Goal: Information Seeking & Learning: Check status

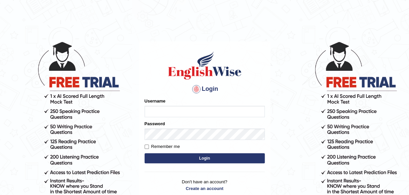
type input "maliny"
click at [207, 160] on button "Login" at bounding box center [205, 158] width 120 height 10
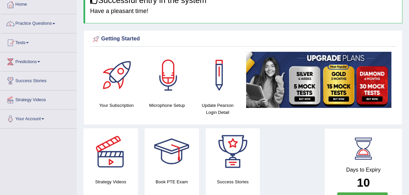
scroll to position [40, 0]
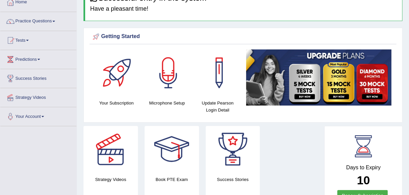
click at [55, 22] on link "Practice Questions" at bounding box center [38, 20] width 76 height 17
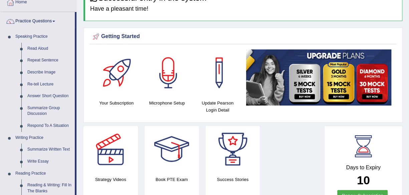
click at [55, 22] on link "Practice Questions" at bounding box center [37, 20] width 74 height 17
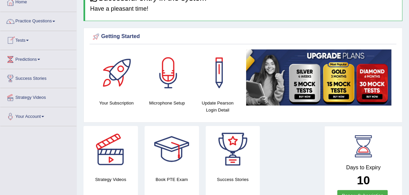
click at [29, 40] on span at bounding box center [27, 40] width 3 height 1
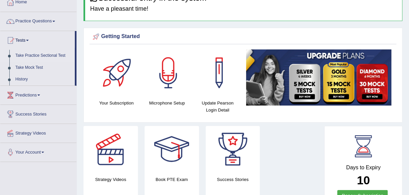
click at [40, 54] on link "Take Practice Sectional Test" at bounding box center [43, 56] width 62 height 12
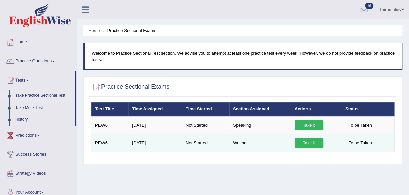
click at [312, 141] on link "Take it" at bounding box center [309, 143] width 28 height 10
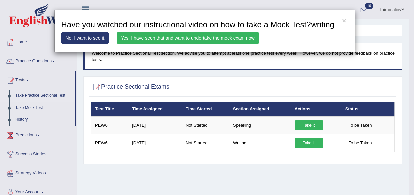
click at [204, 38] on link "Yes, I have seen that and want to undertake the mock exam now" at bounding box center [188, 37] width 143 height 11
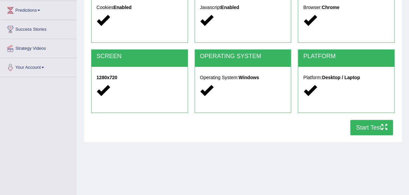
scroll to position [92, 0]
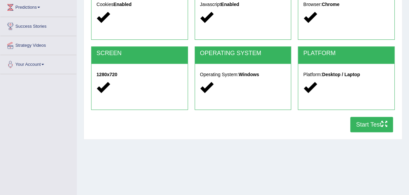
click at [369, 123] on button "Start Test" at bounding box center [371, 124] width 43 height 15
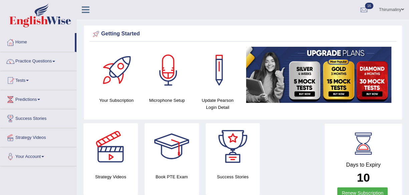
click at [29, 80] on span at bounding box center [27, 80] width 3 height 1
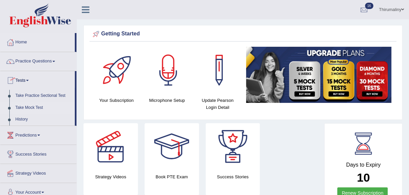
click at [20, 106] on link "Take Mock Test" at bounding box center [43, 108] width 62 height 12
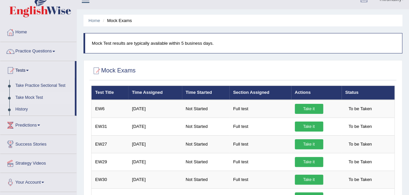
scroll to position [15, 0]
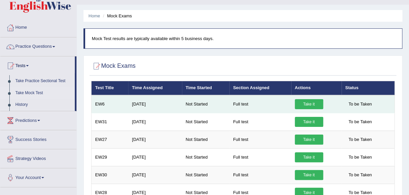
click at [314, 107] on link "Take it" at bounding box center [309, 104] width 28 height 10
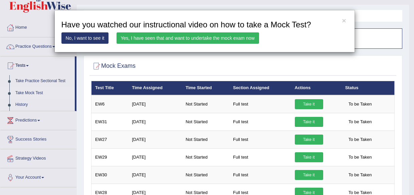
click at [83, 36] on link "No, I want to see it" at bounding box center [84, 37] width 47 height 11
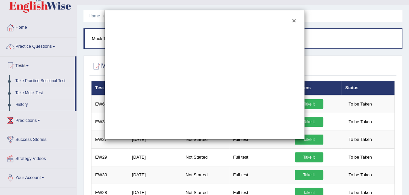
click at [293, 20] on button "×" at bounding box center [294, 20] width 4 height 7
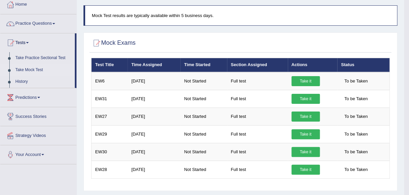
scroll to position [38, 0]
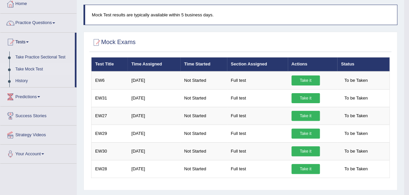
click at [34, 69] on link "Take Mock Test" at bounding box center [43, 69] width 62 height 12
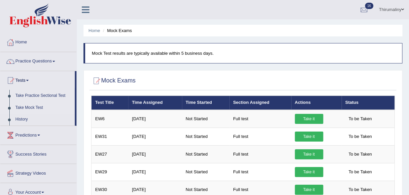
click at [41, 95] on link "Take Practice Sectional Test" at bounding box center [43, 96] width 62 height 12
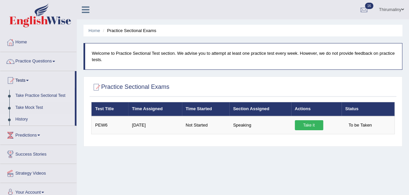
click at [21, 118] on link "History" at bounding box center [43, 120] width 62 height 12
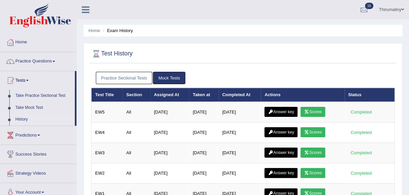
click at [129, 78] on link "Practice Sectional Tests" at bounding box center [124, 78] width 57 height 12
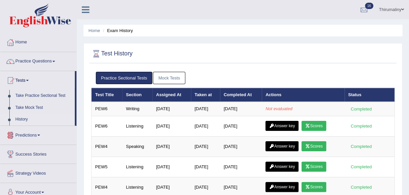
click at [40, 137] on link "Predictions" at bounding box center [38, 134] width 76 height 17
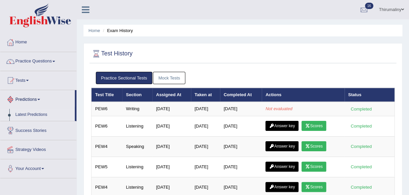
click at [39, 114] on link "Latest Predictions" at bounding box center [43, 115] width 62 height 12
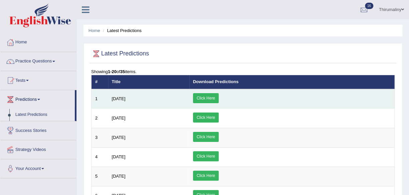
click at [219, 97] on link "Click Here" at bounding box center [206, 98] width 26 height 10
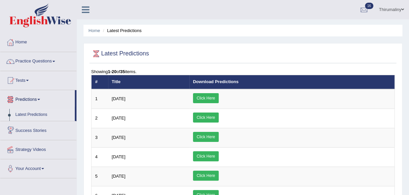
click at [31, 115] on link "Latest Predictions" at bounding box center [43, 115] width 62 height 12
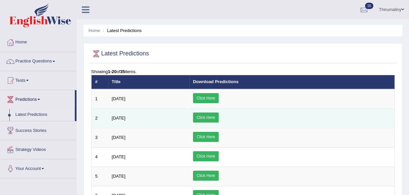
click at [219, 117] on link "Click Here" at bounding box center [206, 118] width 26 height 10
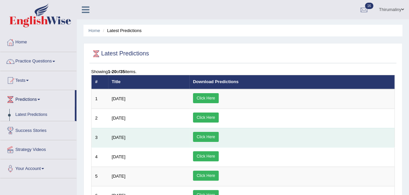
click at [219, 137] on link "Click Here" at bounding box center [206, 137] width 26 height 10
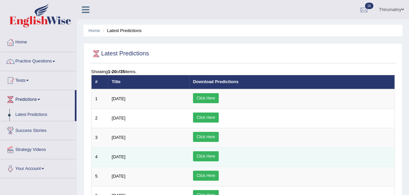
click at [219, 154] on link "Click Here" at bounding box center [206, 156] width 26 height 10
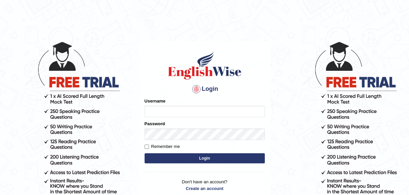
type input "maliny"
click at [188, 157] on button "Login" at bounding box center [205, 158] width 120 height 10
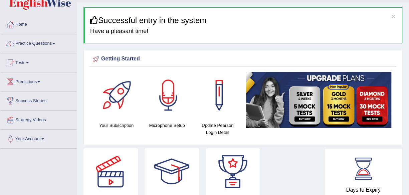
scroll to position [5, 0]
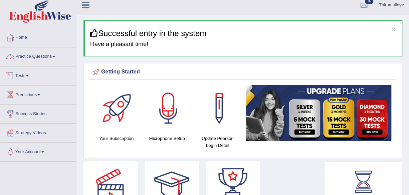
click at [29, 76] on span at bounding box center [27, 75] width 3 height 1
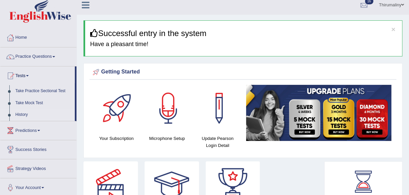
click at [23, 116] on link "History" at bounding box center [43, 115] width 62 height 12
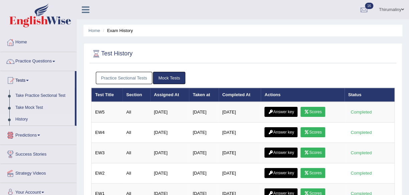
click at [122, 77] on link "Practice Sectional Tests" at bounding box center [124, 78] width 57 height 12
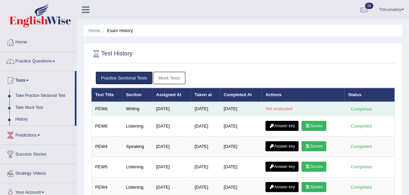
click at [267, 108] on td "Not evaluated" at bounding box center [303, 109] width 83 height 14
click at [264, 109] on td "Not evaluated" at bounding box center [303, 109] width 83 height 14
drag, startPoint x: 264, startPoint y: 109, endPoint x: 302, endPoint y: 109, distance: 37.7
click at [302, 109] on td "Not evaluated" at bounding box center [303, 109] width 83 height 14
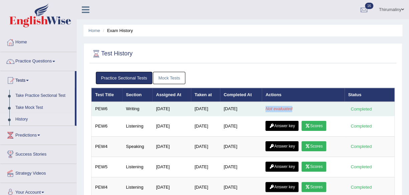
click at [302, 109] on td "Not evaluated" at bounding box center [303, 109] width 83 height 14
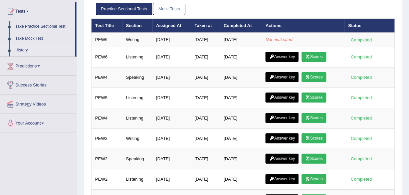
scroll to position [59, 0]
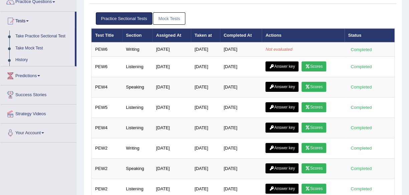
click at [176, 18] on link "Mock Tests" at bounding box center [169, 18] width 32 height 12
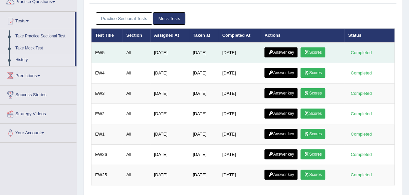
click at [309, 52] on icon at bounding box center [306, 52] width 5 height 4
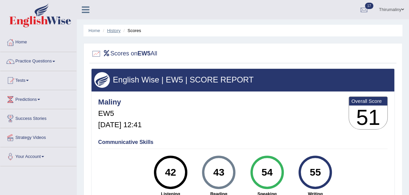
click at [111, 30] on link "History" at bounding box center [113, 30] width 13 height 5
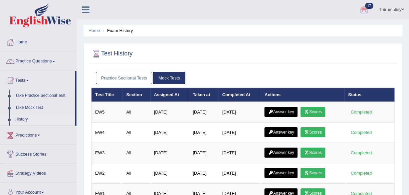
click at [362, 11] on div at bounding box center [364, 10] width 10 height 10
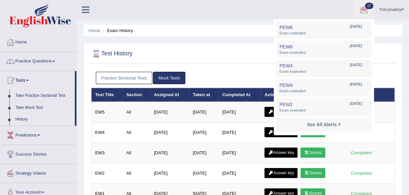
click at [198, 39] on div "Home Exam History Test History Practice Sectional Tests Mock Tests Test Title S…" at bounding box center [243, 167] width 332 height 334
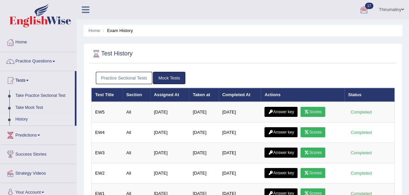
click at [166, 76] on link "Mock Tests" at bounding box center [169, 78] width 32 height 12
click at [270, 43] on div "Test History Practice Sectional Tests Mock Tests Test Title Section Assigned At…" at bounding box center [243, 150] width 319 height 214
click at [119, 78] on link "Practice Sectional Tests" at bounding box center [124, 78] width 57 height 12
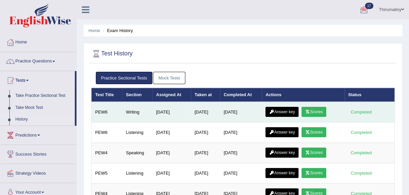
click at [290, 110] on link "Answer key" at bounding box center [282, 112] width 33 height 10
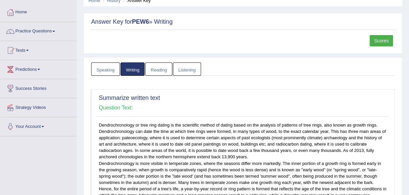
scroll to position [21, 0]
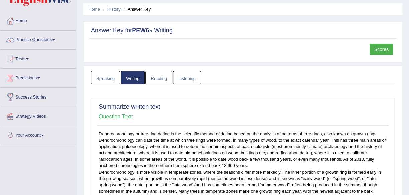
click at [378, 46] on link "Scores" at bounding box center [381, 49] width 23 height 11
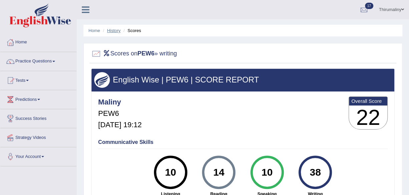
click at [117, 30] on link "History" at bounding box center [113, 30] width 13 height 5
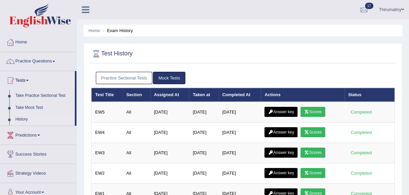
click at [138, 80] on link "Practice Sectional Tests" at bounding box center [124, 78] width 57 height 12
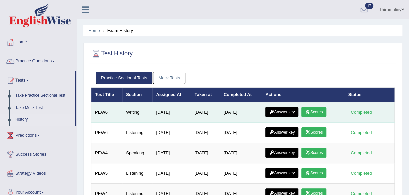
click at [297, 111] on link "Answer key" at bounding box center [282, 112] width 33 height 10
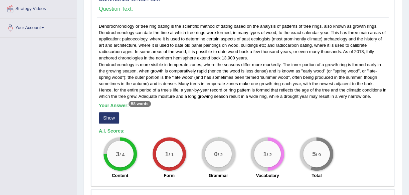
scroll to position [133, 0]
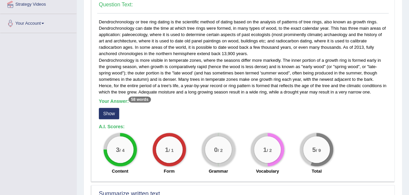
click at [140, 99] on sup "58 words" at bounding box center [140, 100] width 22 height 6
drag, startPoint x: 147, startPoint y: 95, endPoint x: 145, endPoint y: 99, distance: 4.5
click at [145, 99] on div "Dendrochronology or tree ring dating is the scientific method of dating based o…" at bounding box center [243, 98] width 292 height 159
click at [113, 112] on button "Show" at bounding box center [109, 113] width 20 height 11
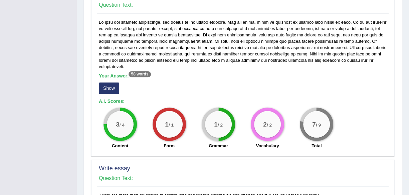
scroll to position [360, 0]
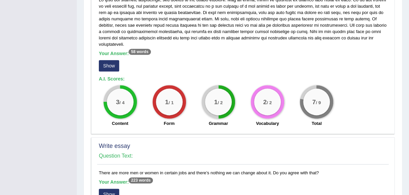
click at [109, 66] on button "Show" at bounding box center [109, 65] width 20 height 11
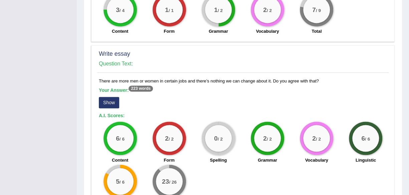
scroll to position [472, 0]
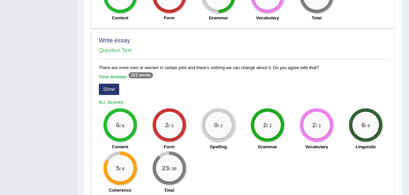
click at [106, 89] on button "Show" at bounding box center [109, 89] width 20 height 11
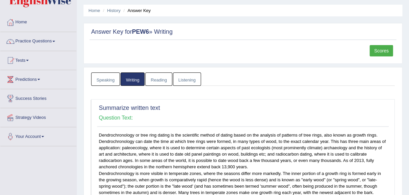
scroll to position [0, 0]
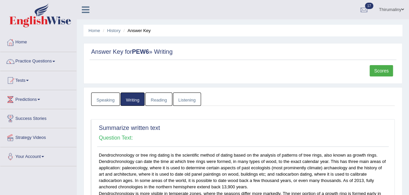
click at [387, 68] on link "Scores" at bounding box center [381, 70] width 23 height 11
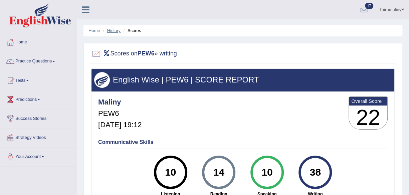
click at [116, 30] on link "History" at bounding box center [113, 30] width 13 height 5
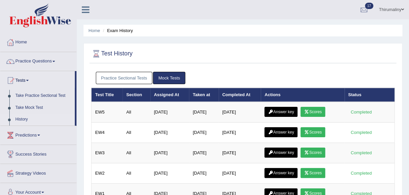
click at [126, 77] on link "Practice Sectional Tests" at bounding box center [124, 78] width 57 height 12
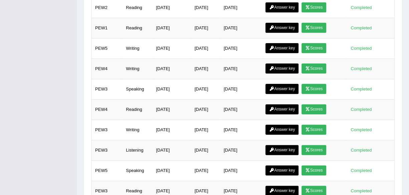
scroll to position [400, 0]
